Goal: Task Accomplishment & Management: Use online tool/utility

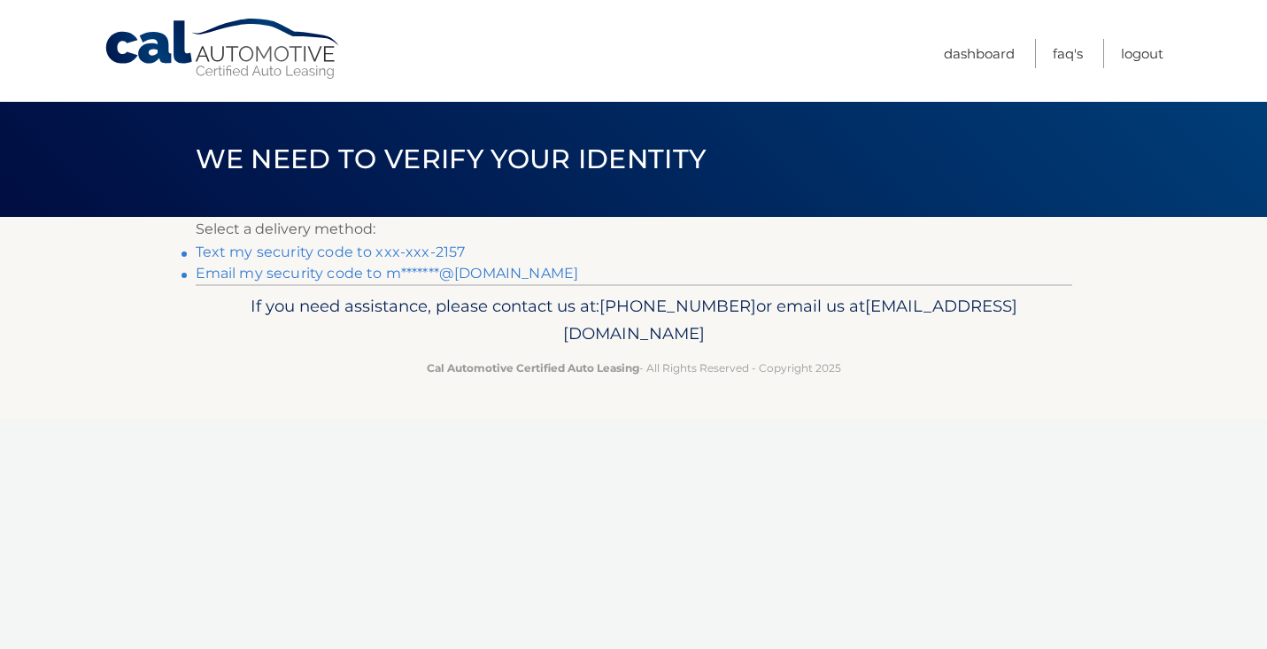
click at [387, 276] on link "Email my security code to m*******@[DOMAIN_NAME]" at bounding box center [387, 273] width 383 height 17
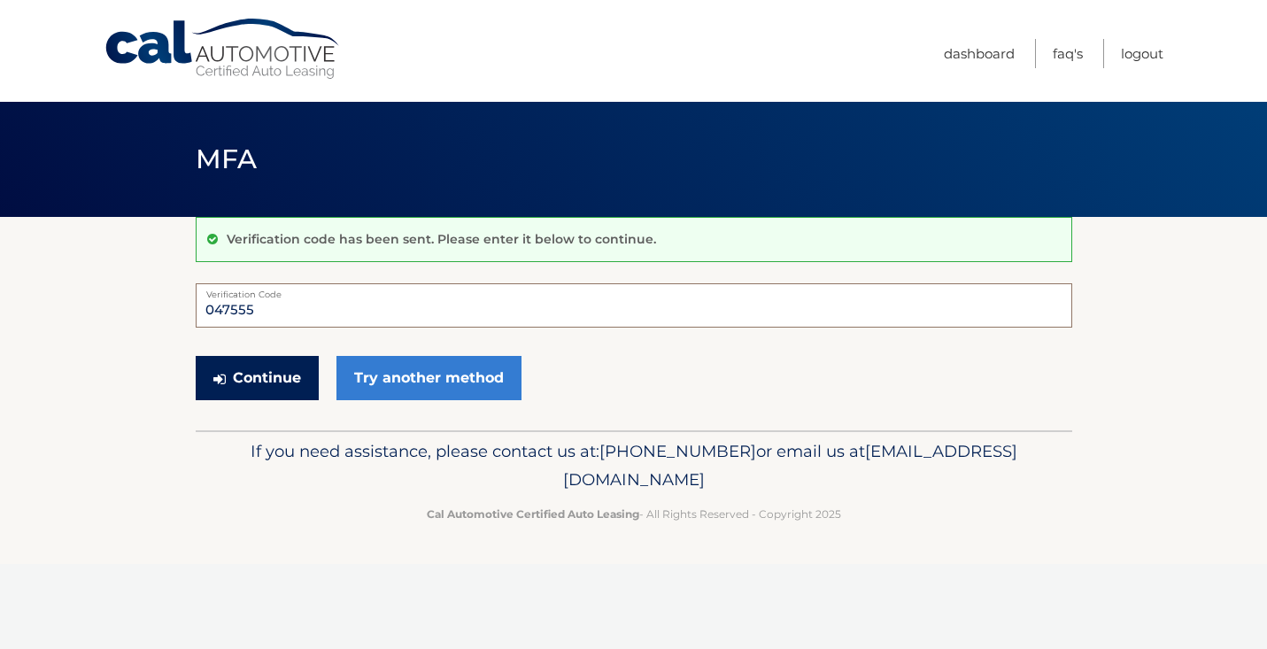
type input "047555"
click at [282, 368] on button "Continue" at bounding box center [257, 378] width 123 height 44
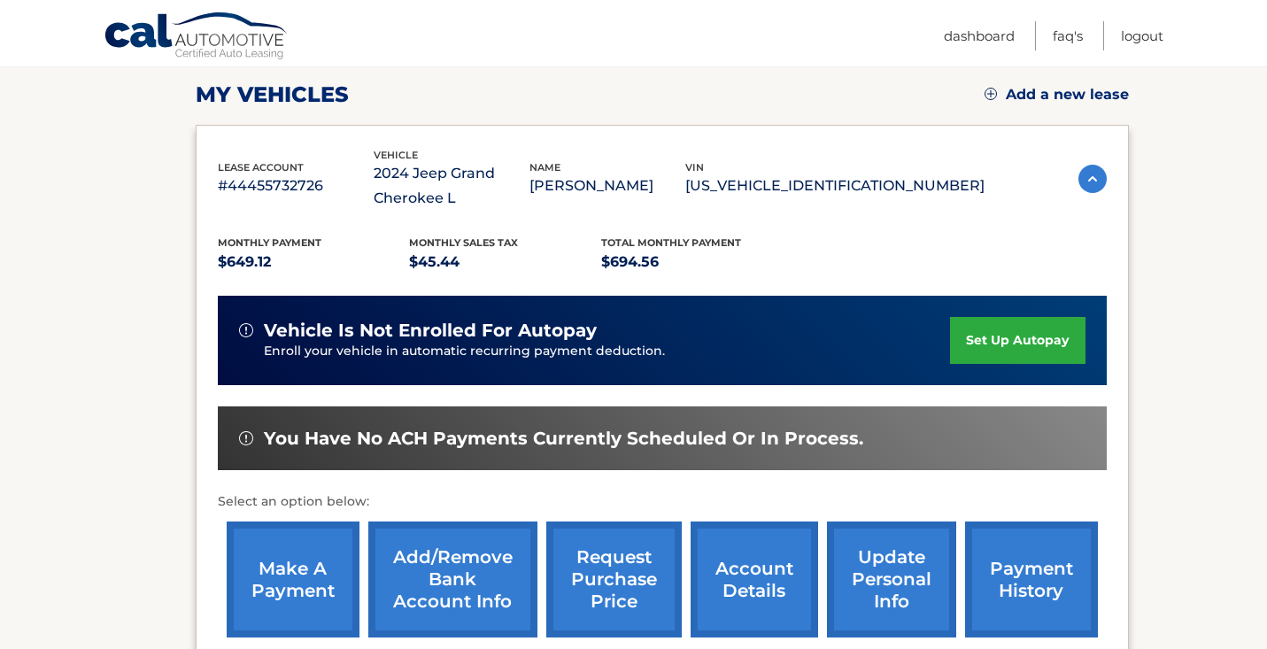
scroll to position [246, 0]
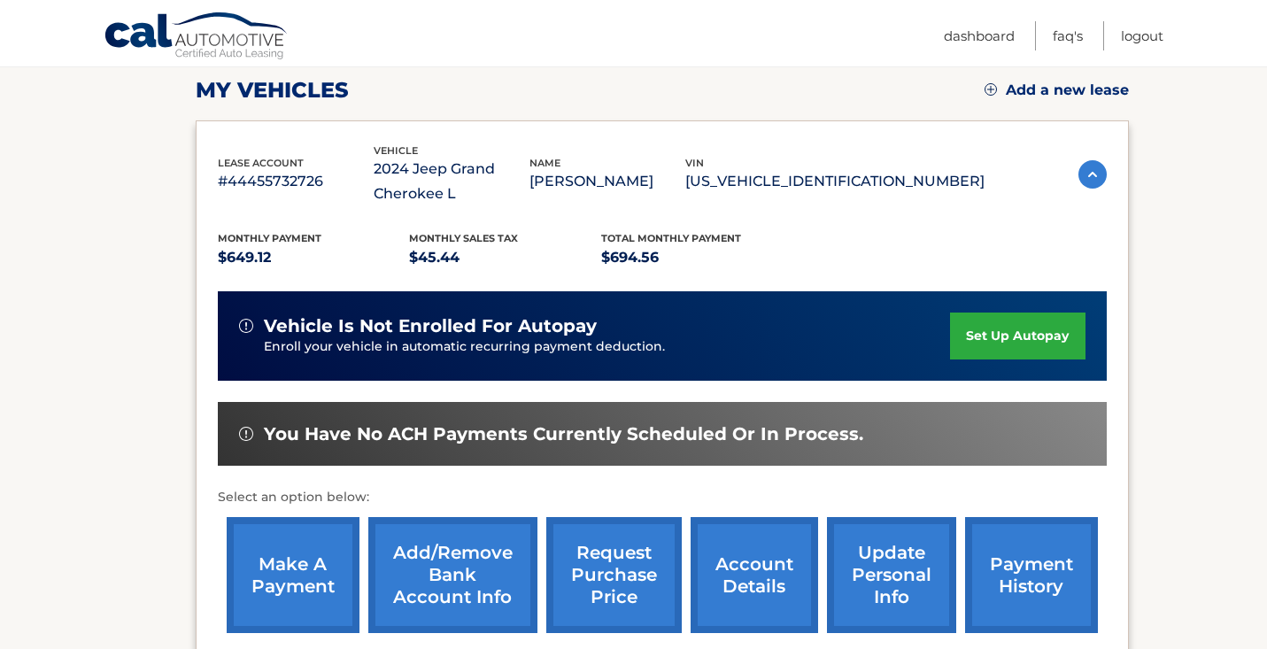
click at [293, 558] on link "make a payment" at bounding box center [293, 575] width 133 height 116
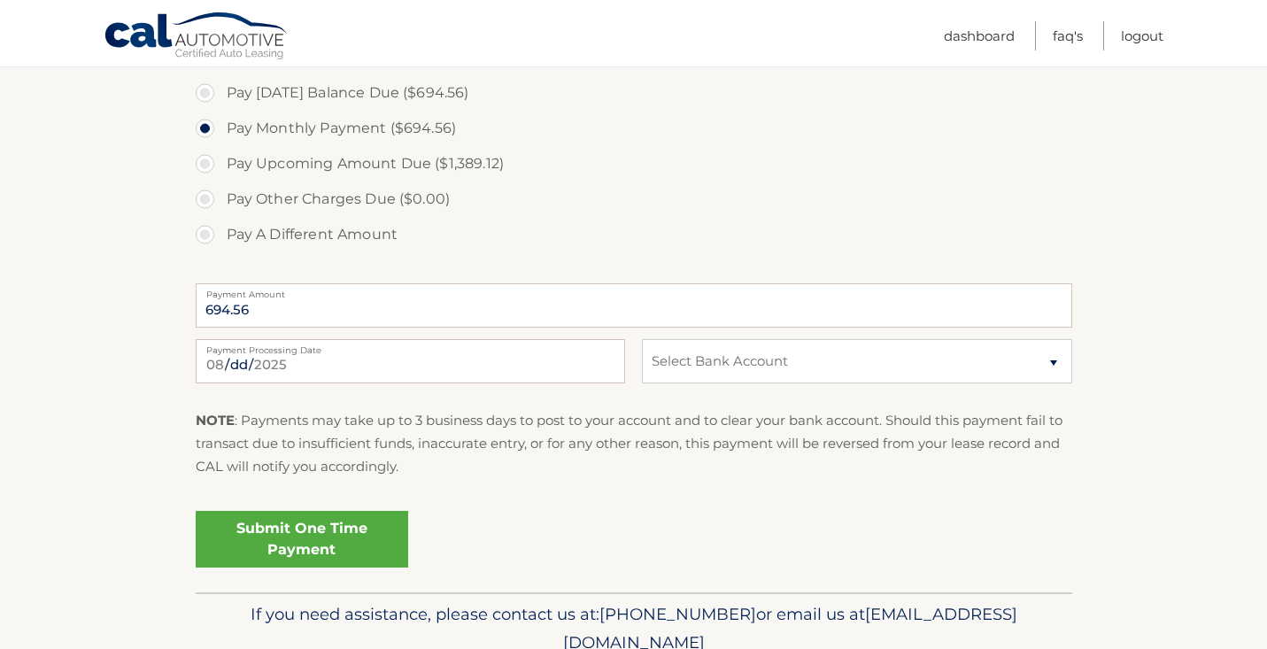
scroll to position [646, 0]
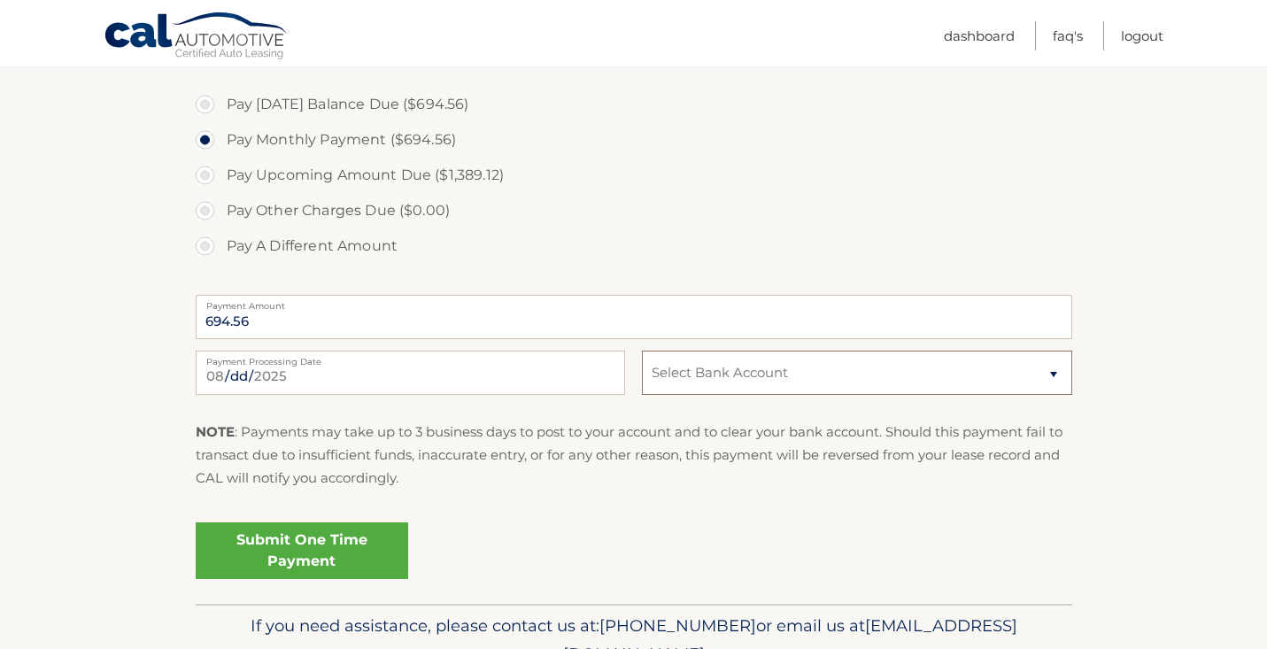
select select "MjhkZTAxN2ItZDc2Yy00NWUzLTg4ZGItNDkwNDg5Yjg1Y2Jl"
click at [650, 490] on div "NOTE : Payments may take up to 3 business days to post to your account and to c…" at bounding box center [634, 461] width 876 height 83
click at [354, 552] on link "Submit One Time Payment" at bounding box center [302, 550] width 212 height 57
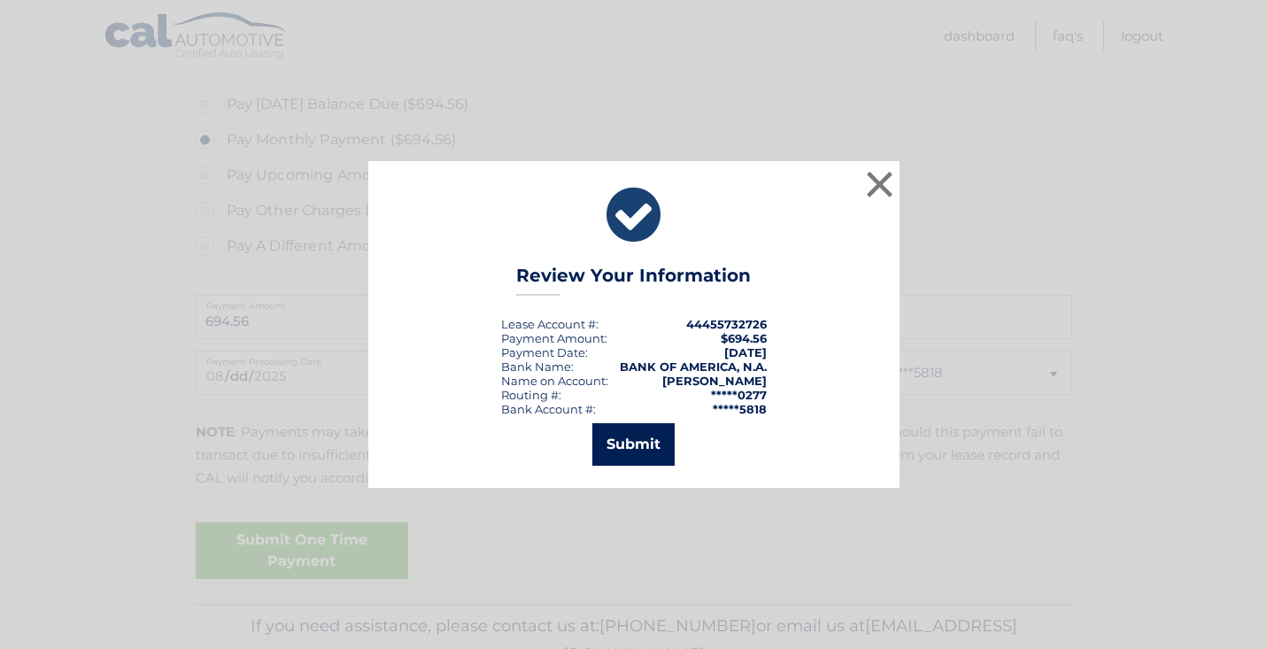
click at [644, 440] on button "Submit" at bounding box center [633, 444] width 82 height 42
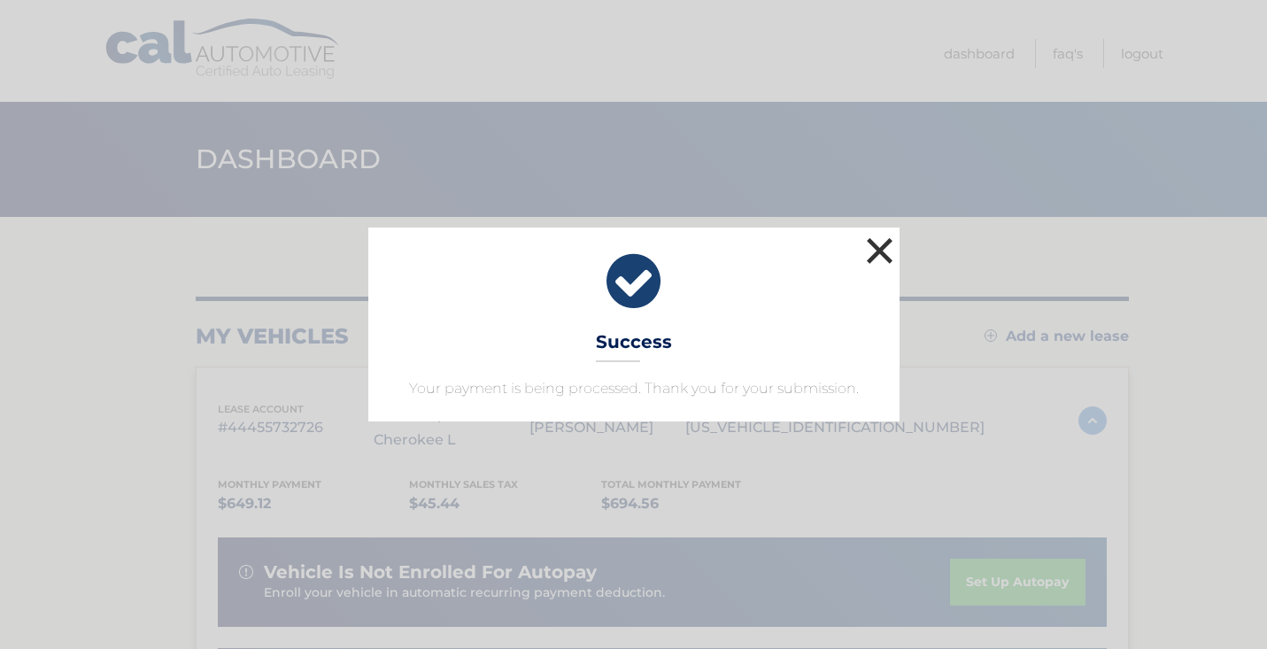
click at [880, 244] on button "×" at bounding box center [879, 250] width 35 height 35
